Goal: Task Accomplishment & Management: Manage account settings

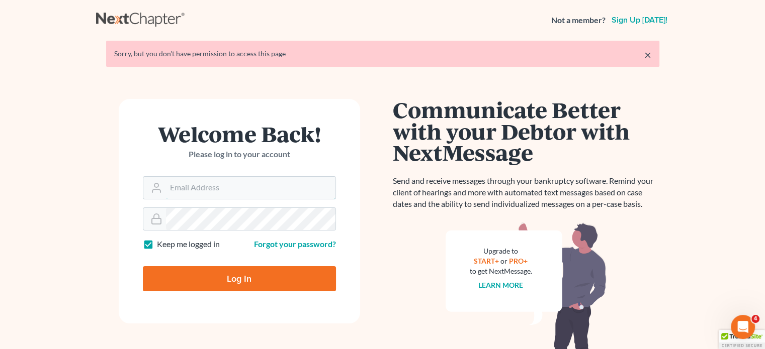
type input "[EMAIL_ADDRESS][DOMAIN_NAME]"
click at [230, 275] on input "Log In" at bounding box center [239, 278] width 193 height 25
type input "Thinking..."
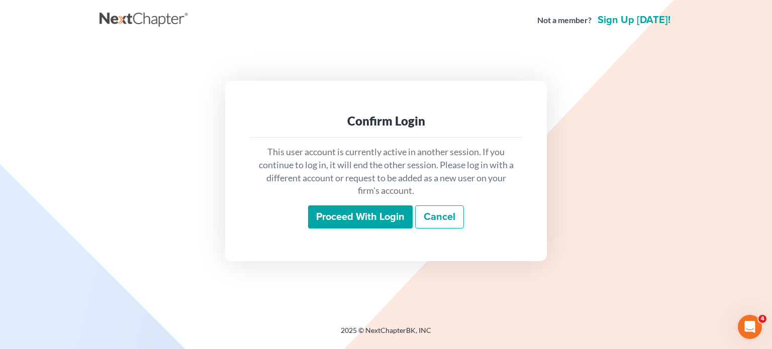
click at [343, 215] on input "Proceed with login" at bounding box center [360, 217] width 105 height 23
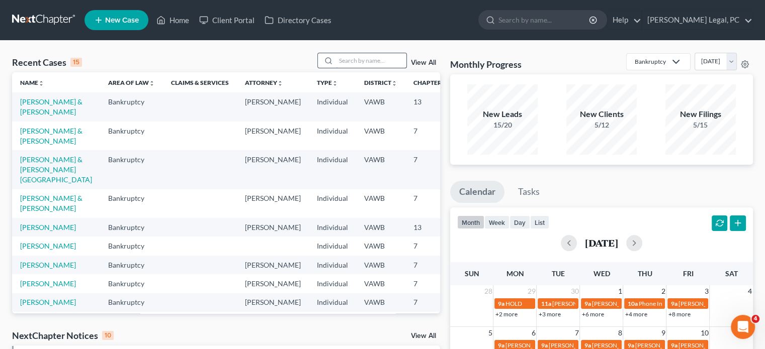
click at [342, 60] on input "search" at bounding box center [371, 60] width 70 height 15
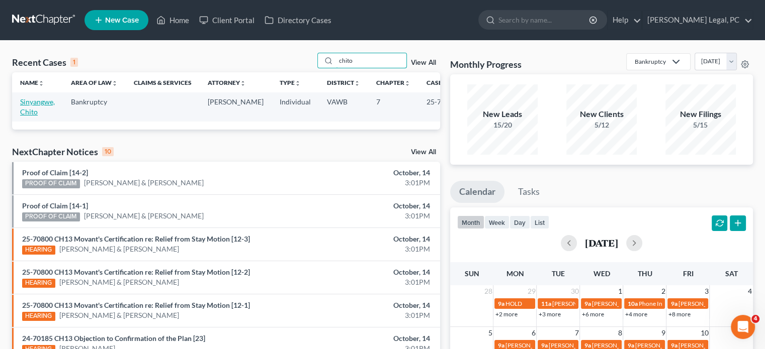
type input "chito"
click at [29, 105] on link "Sinyangwe, Chito" at bounding box center [37, 107] width 35 height 19
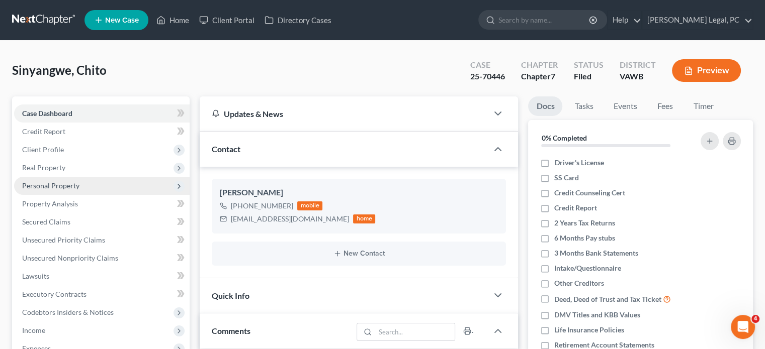
scroll to position [619, 0]
click at [47, 183] on span "Personal Property" at bounding box center [50, 186] width 57 height 9
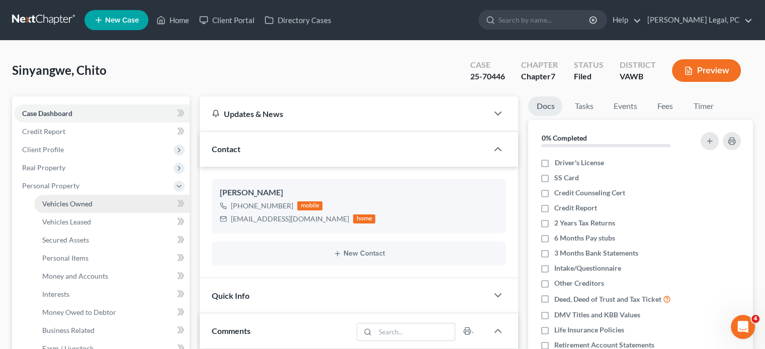
click at [75, 207] on span "Vehicles Owned" at bounding box center [67, 204] width 50 height 9
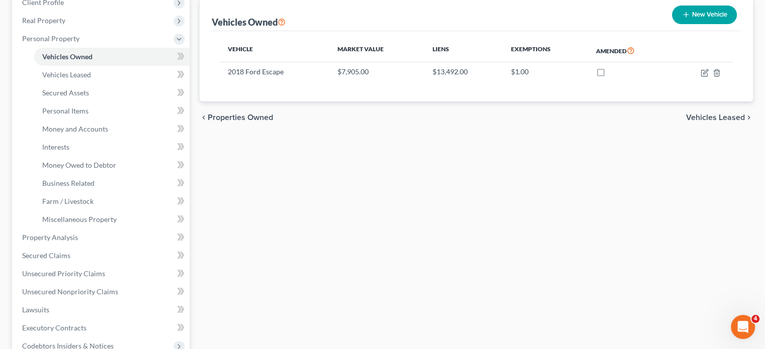
scroll to position [161, 0]
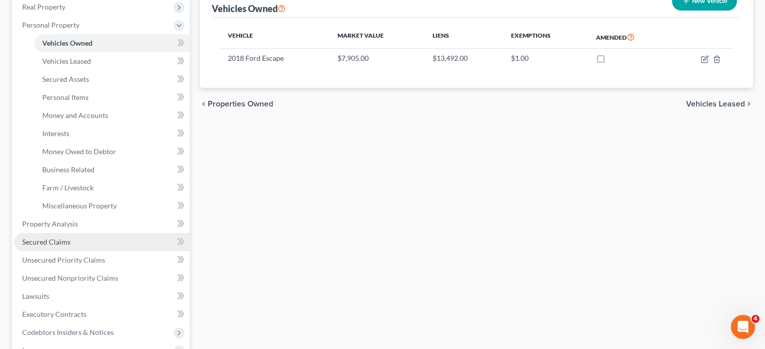
click at [38, 239] on span "Secured Claims" at bounding box center [46, 242] width 48 height 9
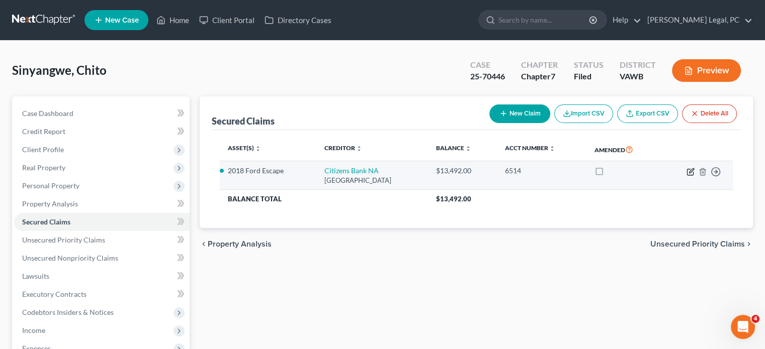
click at [689, 168] on icon "button" at bounding box center [690, 172] width 8 height 8
select select "4"
select select "0"
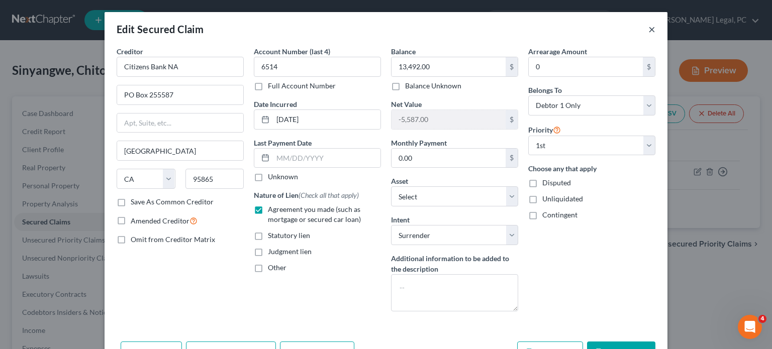
click at [649, 28] on button "×" at bounding box center [652, 29] width 7 height 12
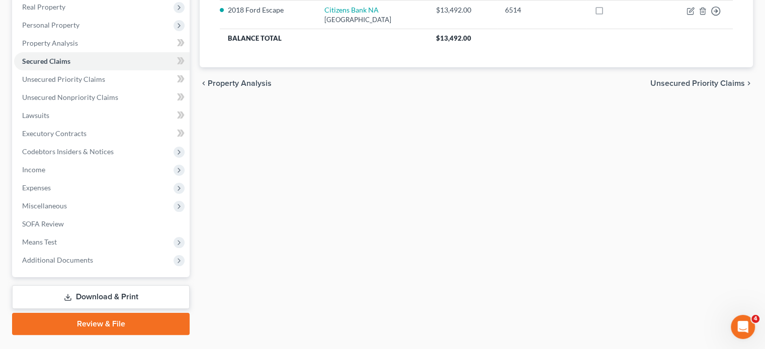
scroll to position [184, 0]
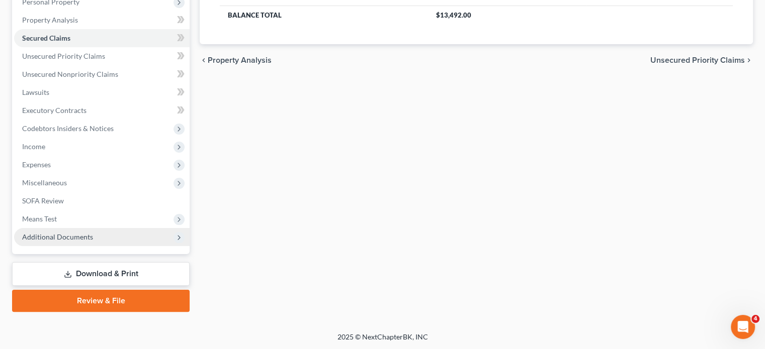
click at [42, 233] on span "Additional Documents" at bounding box center [57, 237] width 71 height 9
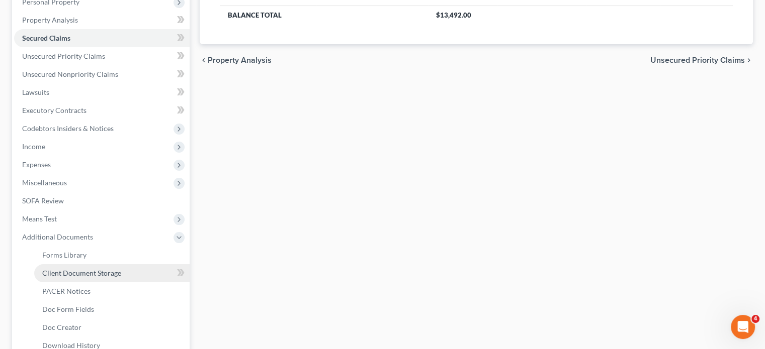
click at [76, 275] on span "Client Document Storage" at bounding box center [81, 273] width 79 height 9
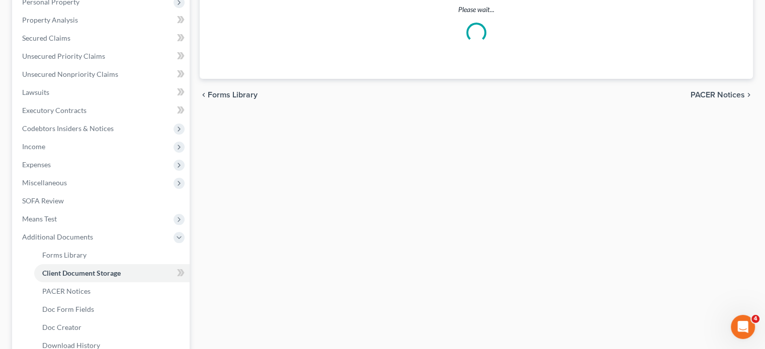
scroll to position [66, 0]
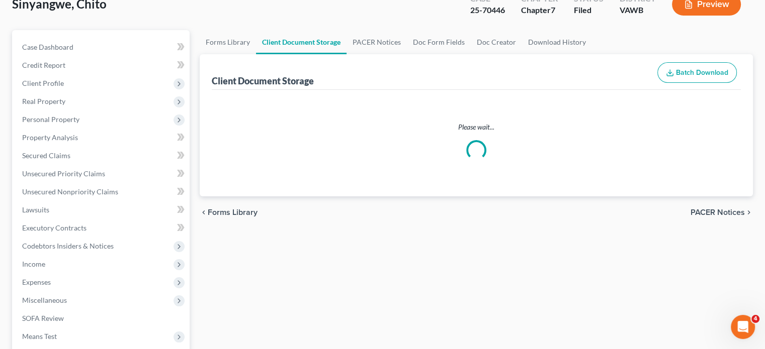
select select "0"
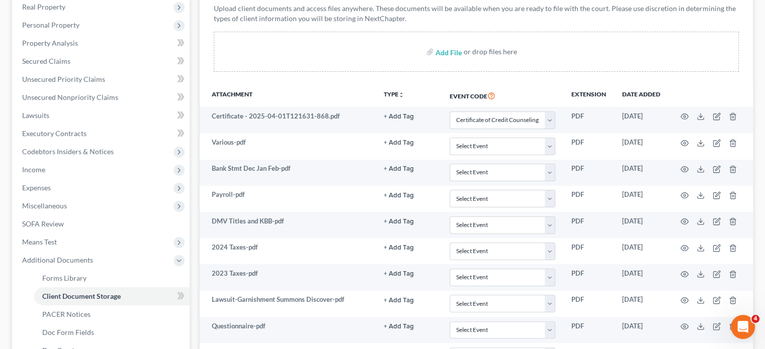
scroll to position [207, 0]
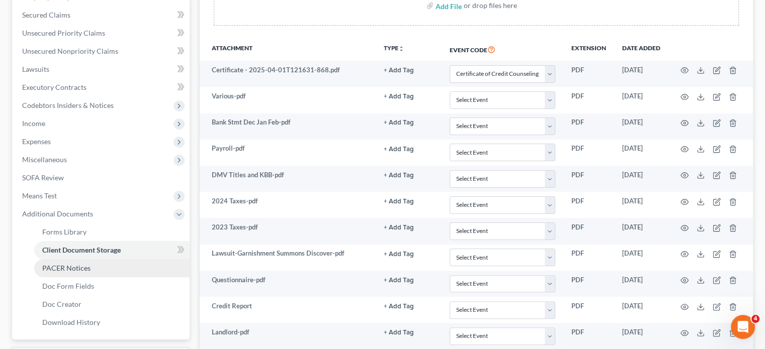
click at [69, 269] on span "PACER Notices" at bounding box center [66, 268] width 48 height 9
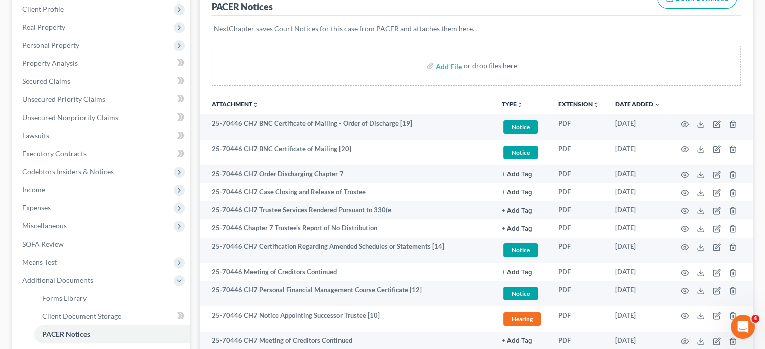
scroll to position [94, 0]
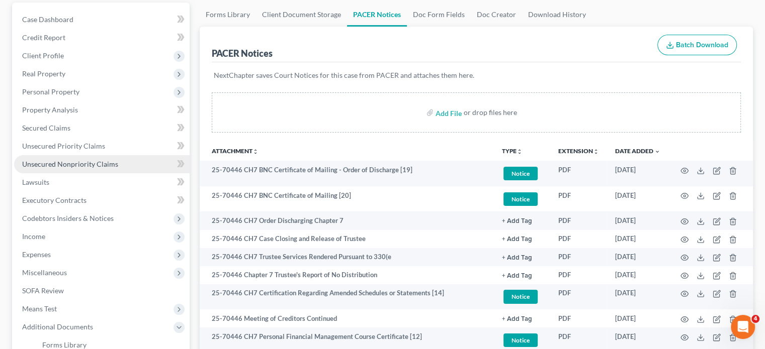
click at [51, 164] on span "Unsecured Nonpriority Claims" at bounding box center [70, 164] width 96 height 9
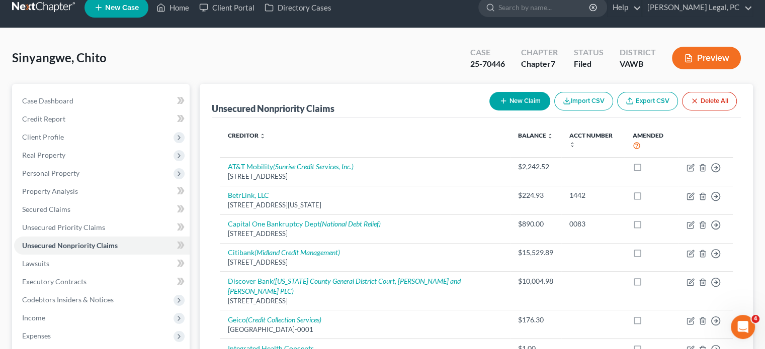
scroll to position [60, 0]
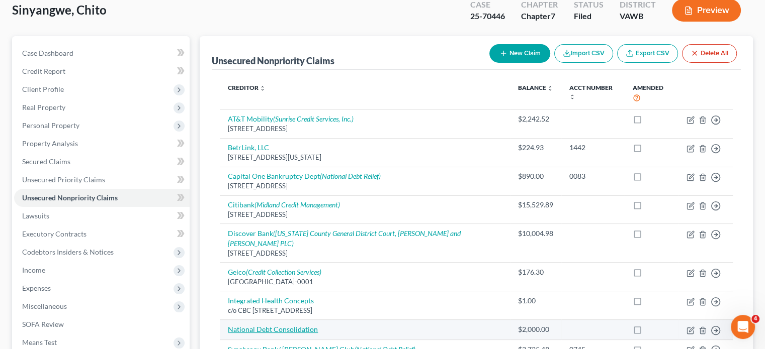
click at [249, 325] on link "National Debt Consolidation" at bounding box center [273, 329] width 90 height 9
select select "16"
select select "0"
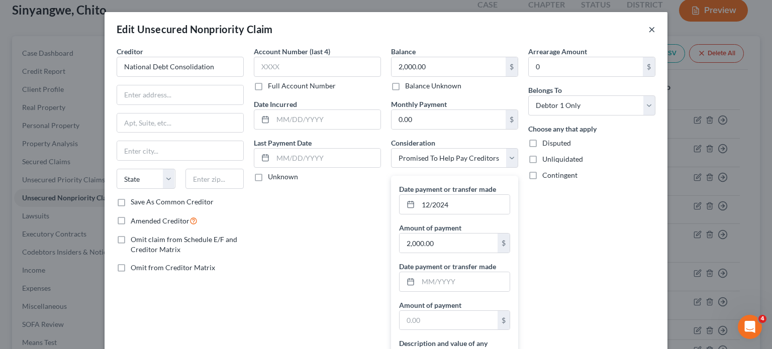
click at [650, 29] on button "×" at bounding box center [652, 29] width 7 height 12
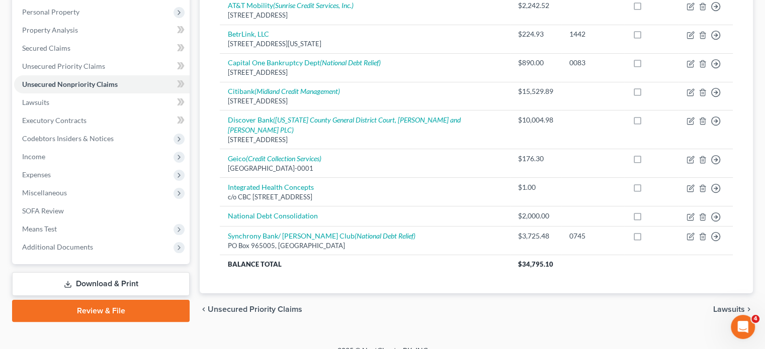
scroll to position [184, 0]
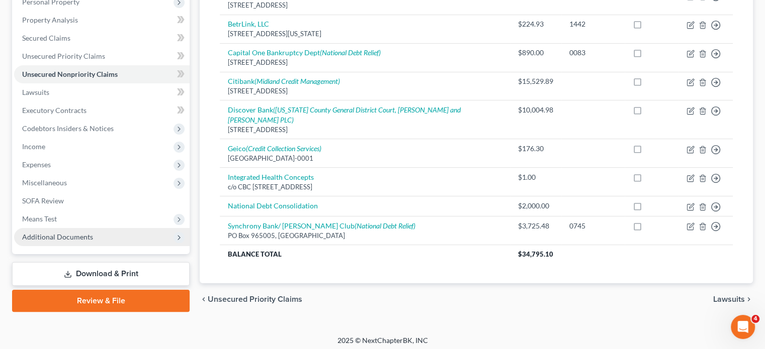
click at [44, 232] on span "Additional Documents" at bounding box center [101, 237] width 175 height 18
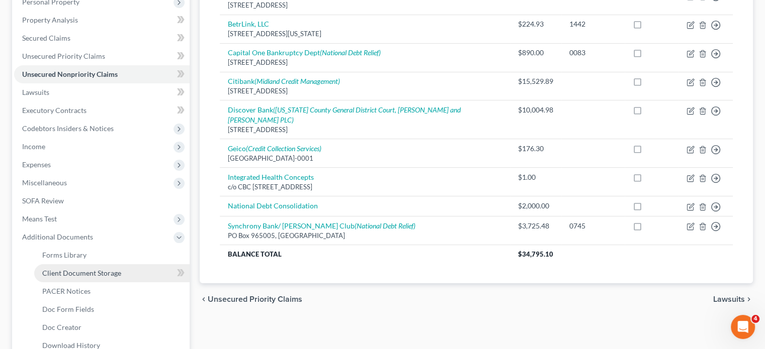
click at [82, 275] on span "Client Document Storage" at bounding box center [81, 273] width 79 height 9
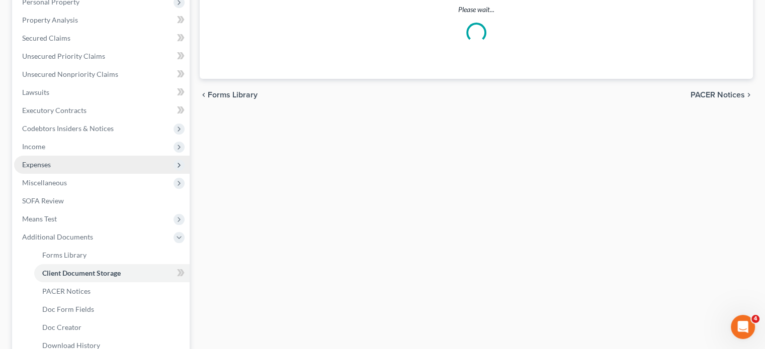
scroll to position [66, 0]
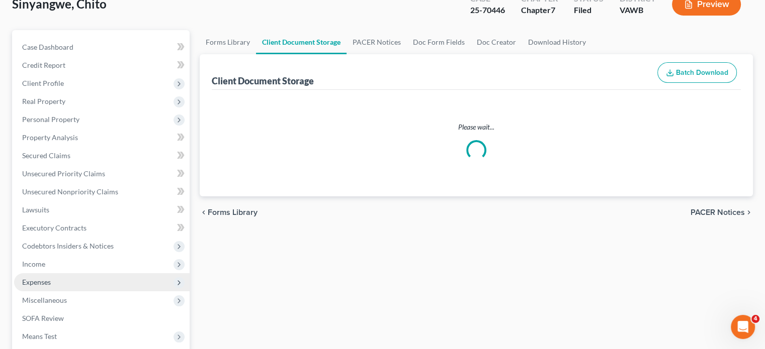
select select "0"
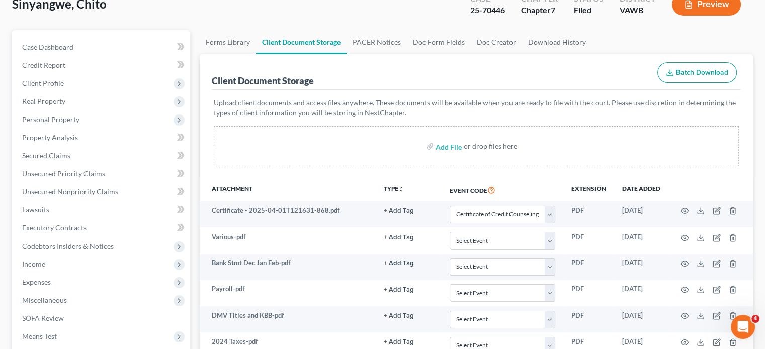
scroll to position [0, 0]
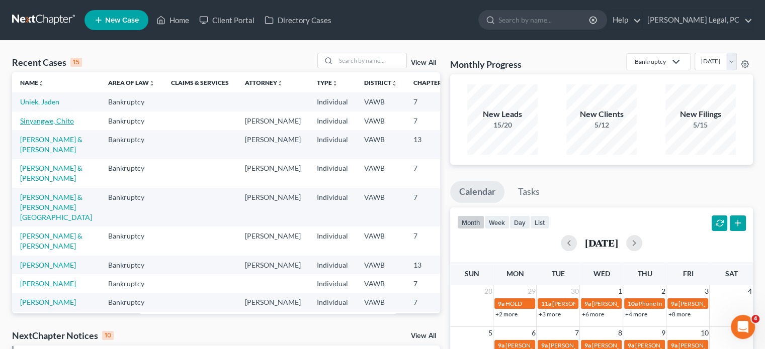
click at [22, 125] on link "Sinyangwe, Chito" at bounding box center [47, 121] width 54 height 9
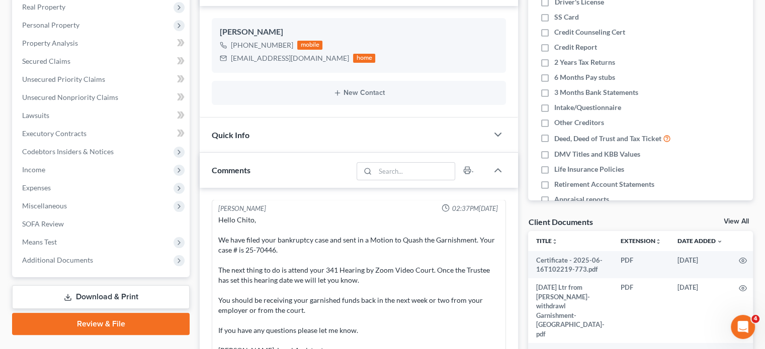
scroll to position [188, 0]
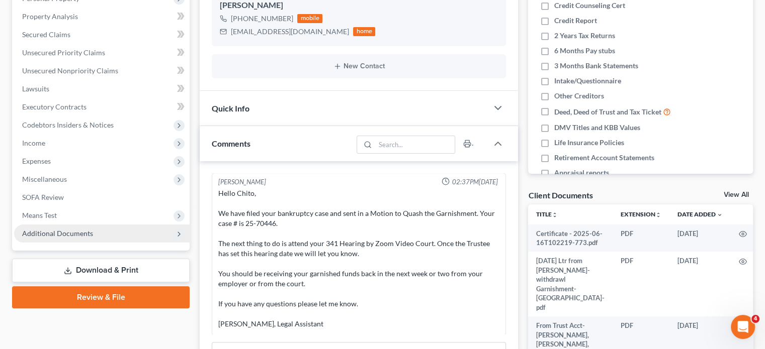
click at [63, 230] on span "Additional Documents" at bounding box center [57, 233] width 71 height 9
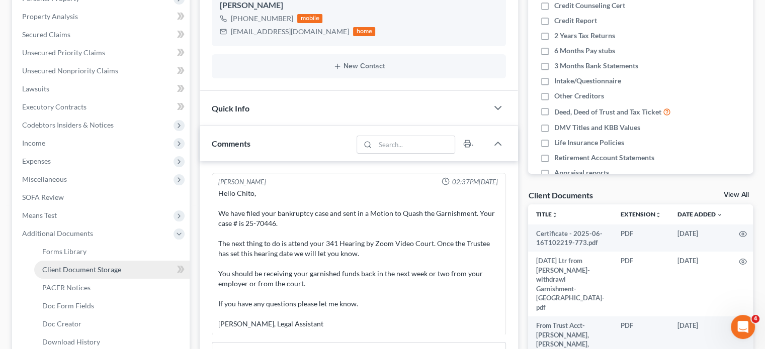
click at [109, 270] on span "Client Document Storage" at bounding box center [81, 269] width 79 height 9
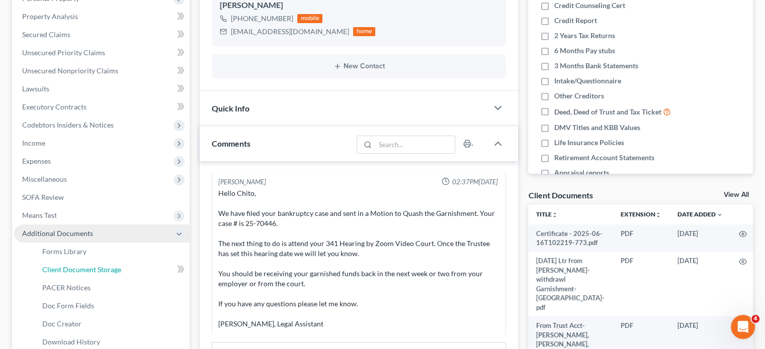
select select "0"
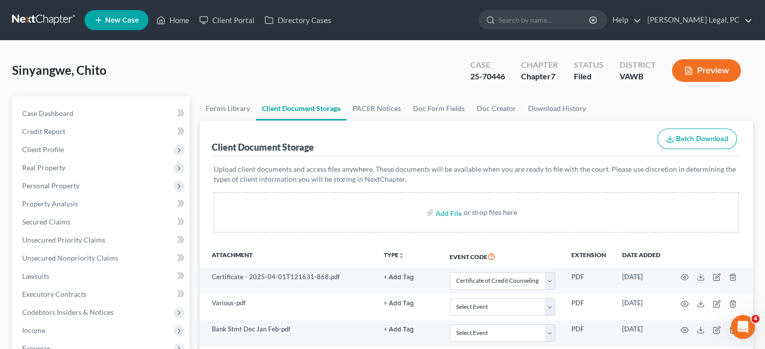
select select "0"
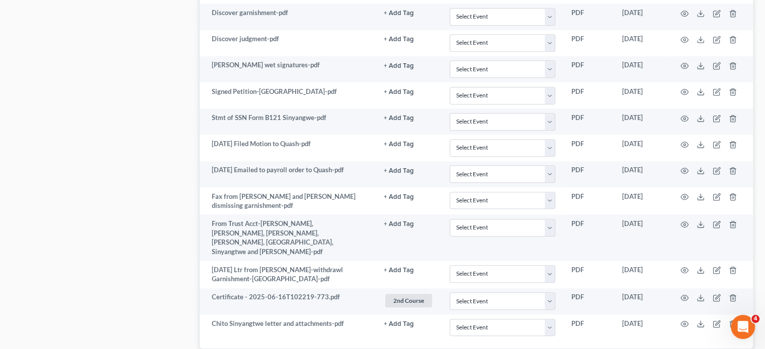
scroll to position [782, 0]
